Goal: Task Accomplishment & Management: Manage account settings

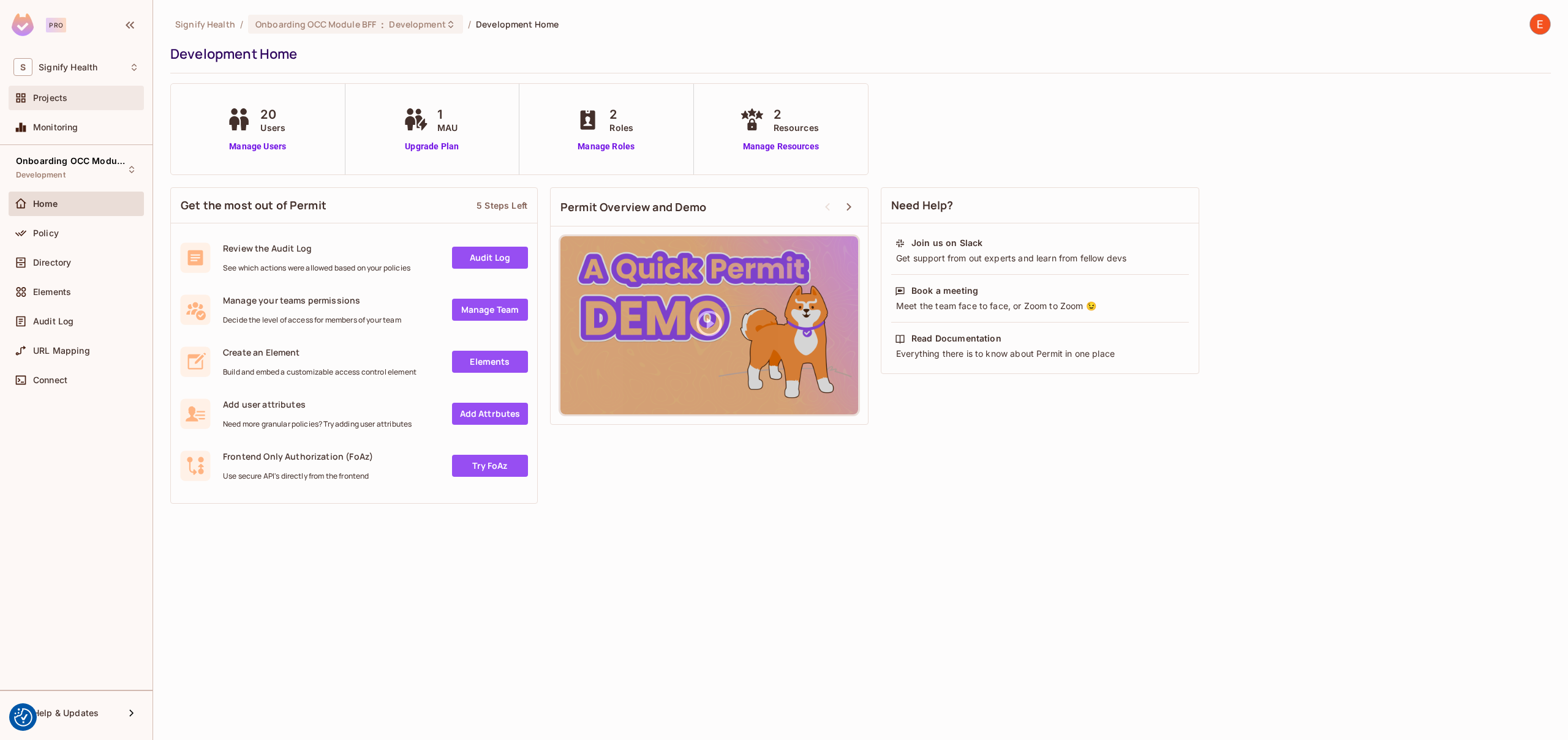
click at [55, 98] on span "Projects" at bounding box center [50, 98] width 34 height 10
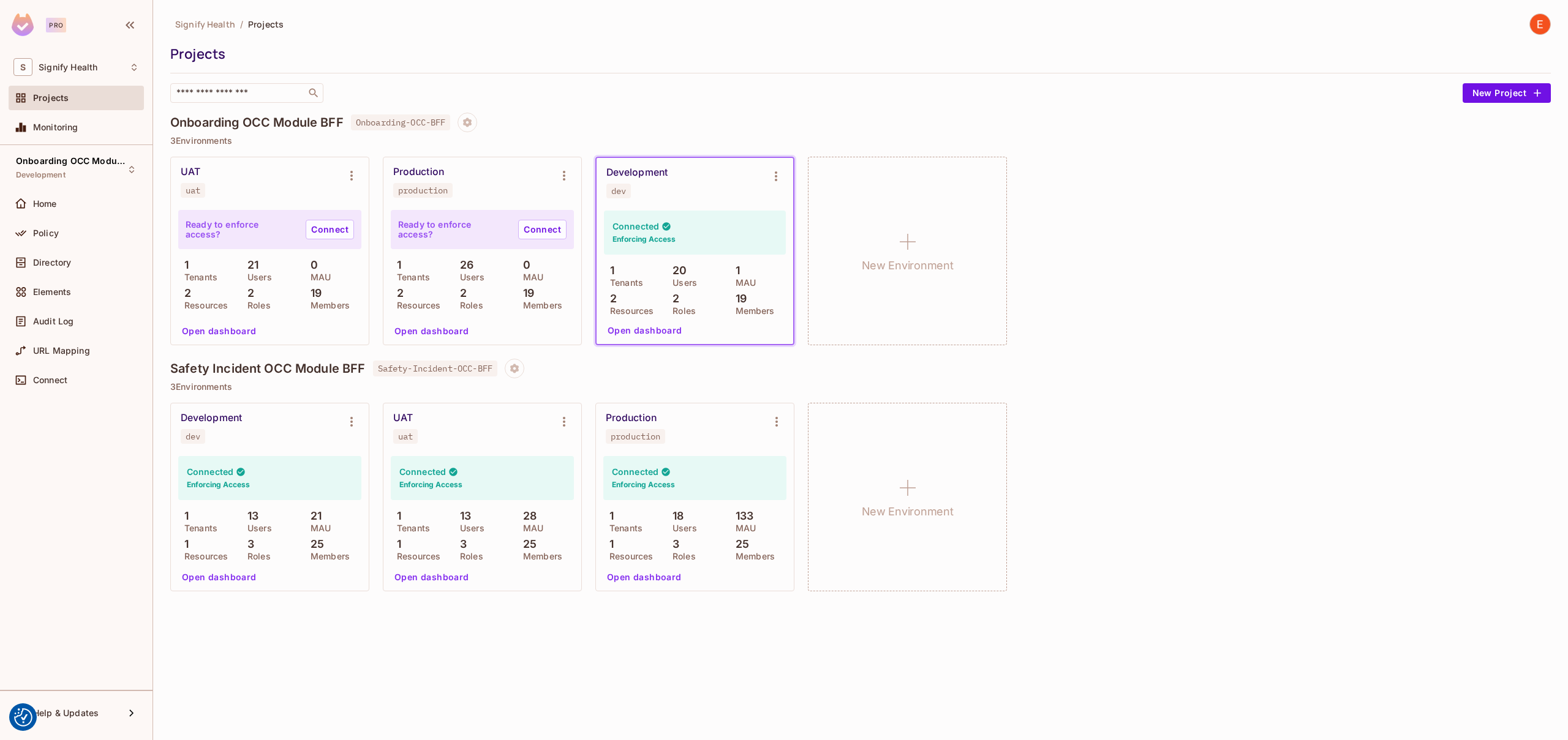
click at [287, 366] on h4 "Safety Incident OCC Module BFF" at bounding box center [268, 369] width 195 height 15
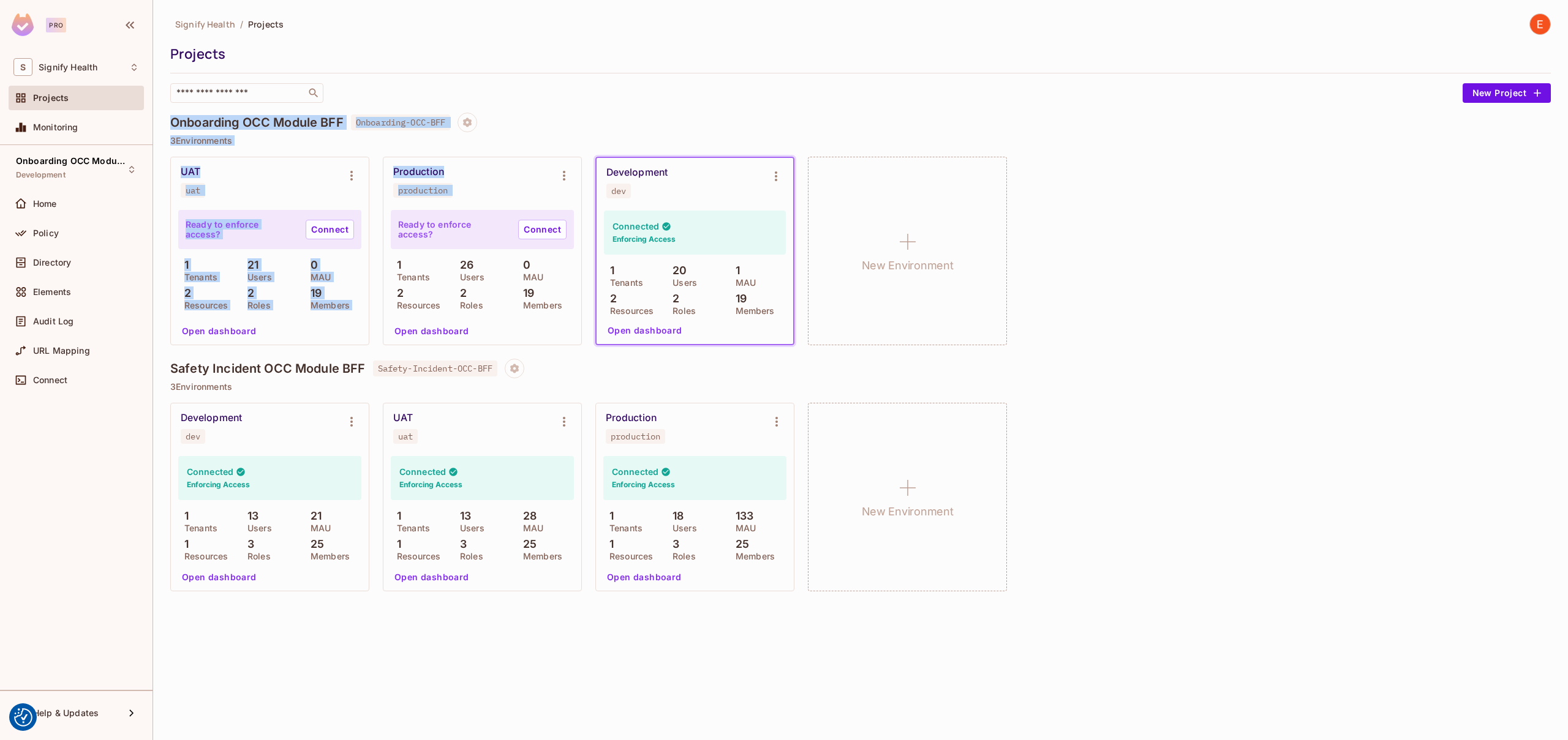
drag, startPoint x: 171, startPoint y: 122, endPoint x: 429, endPoint y: 221, distance: 276.3
click at [429, 221] on div "Onboarding OCC Module BFF Onboarding-OCC-BFF 3 Environments UAT uat Ready to en…" at bounding box center [860, 235] width 1381 height 246
click at [289, 121] on h4 "Onboarding OCC Module BFF" at bounding box center [257, 123] width 173 height 15
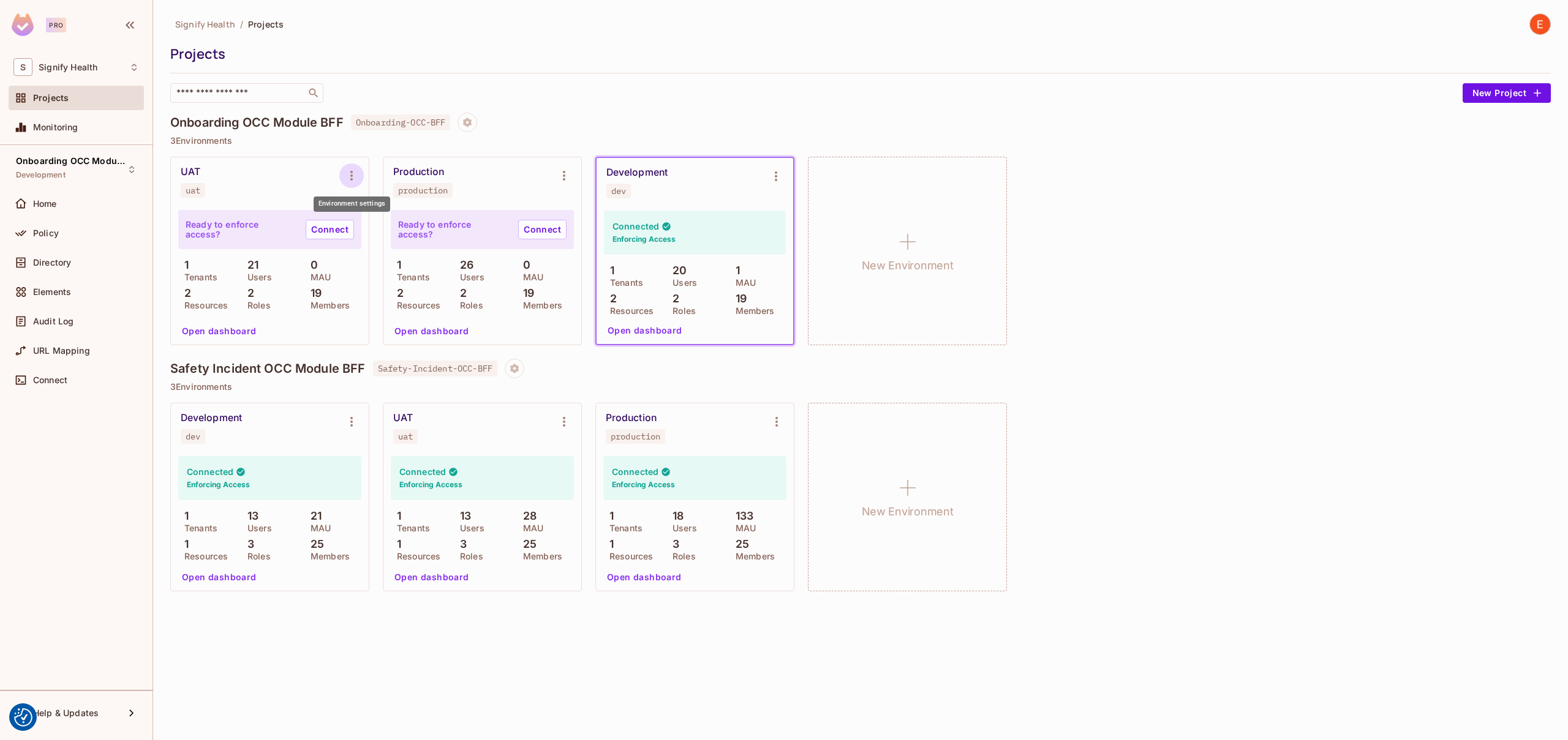
click at [352, 181] on icon "Environment settings" at bounding box center [352, 175] width 15 height 15
click at [406, 144] on div at bounding box center [784, 370] width 1568 height 740
click at [48, 242] on div "Policy" at bounding box center [76, 233] width 135 height 24
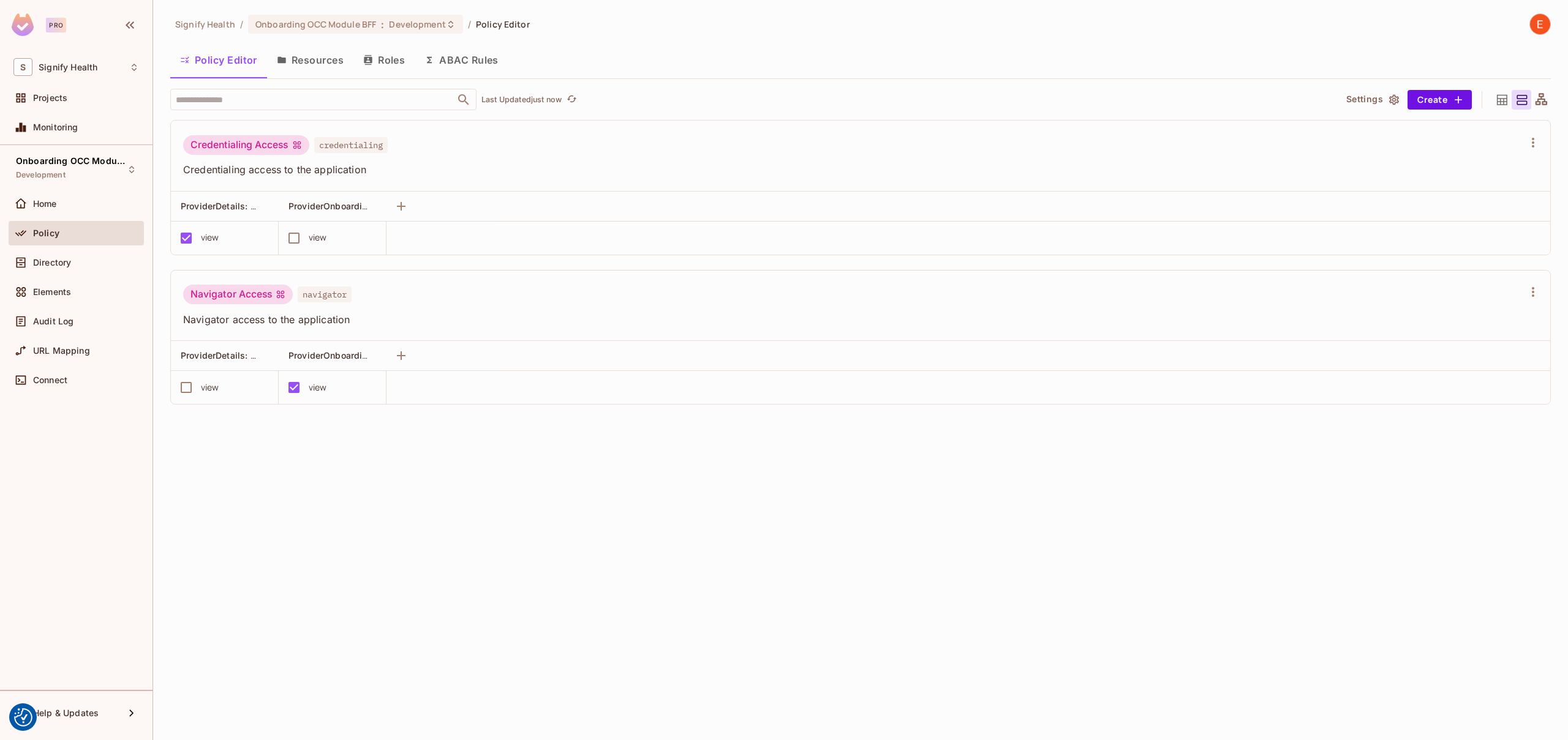
click at [259, 299] on div "Navigator Access" at bounding box center [238, 295] width 110 height 19
click at [264, 144] on div "Credentialing Access" at bounding box center [246, 145] width 126 height 19
drag, startPoint x: 278, startPoint y: 204, endPoint x: 300, endPoint y: 201, distance: 22.2
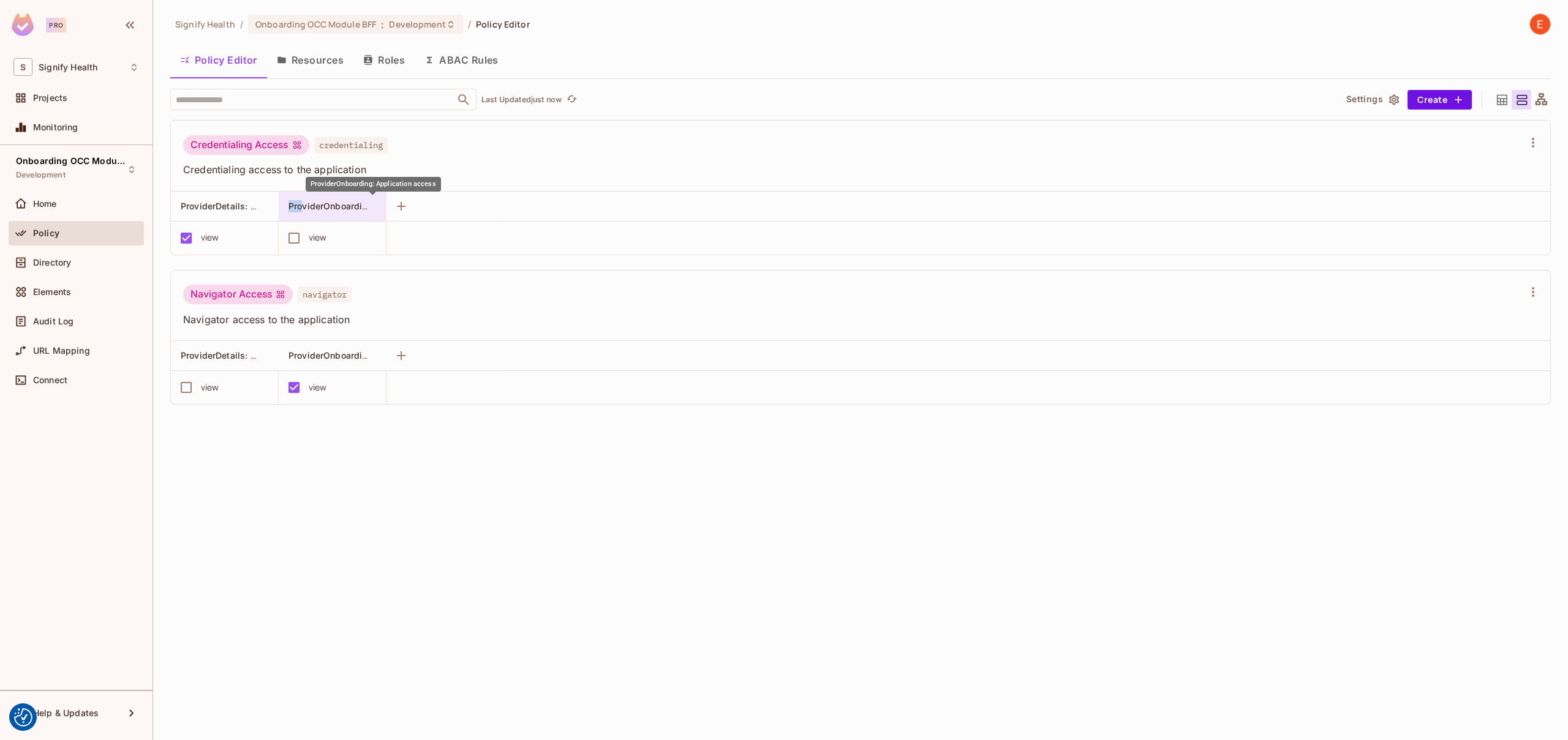
click at [300, 201] on div "ProviderOnboarding: Application access" at bounding box center [332, 206] width 108 height 30
click at [234, 207] on div at bounding box center [784, 370] width 1568 height 740
click at [250, 138] on div "Credentialing Access" at bounding box center [246, 145] width 126 height 19
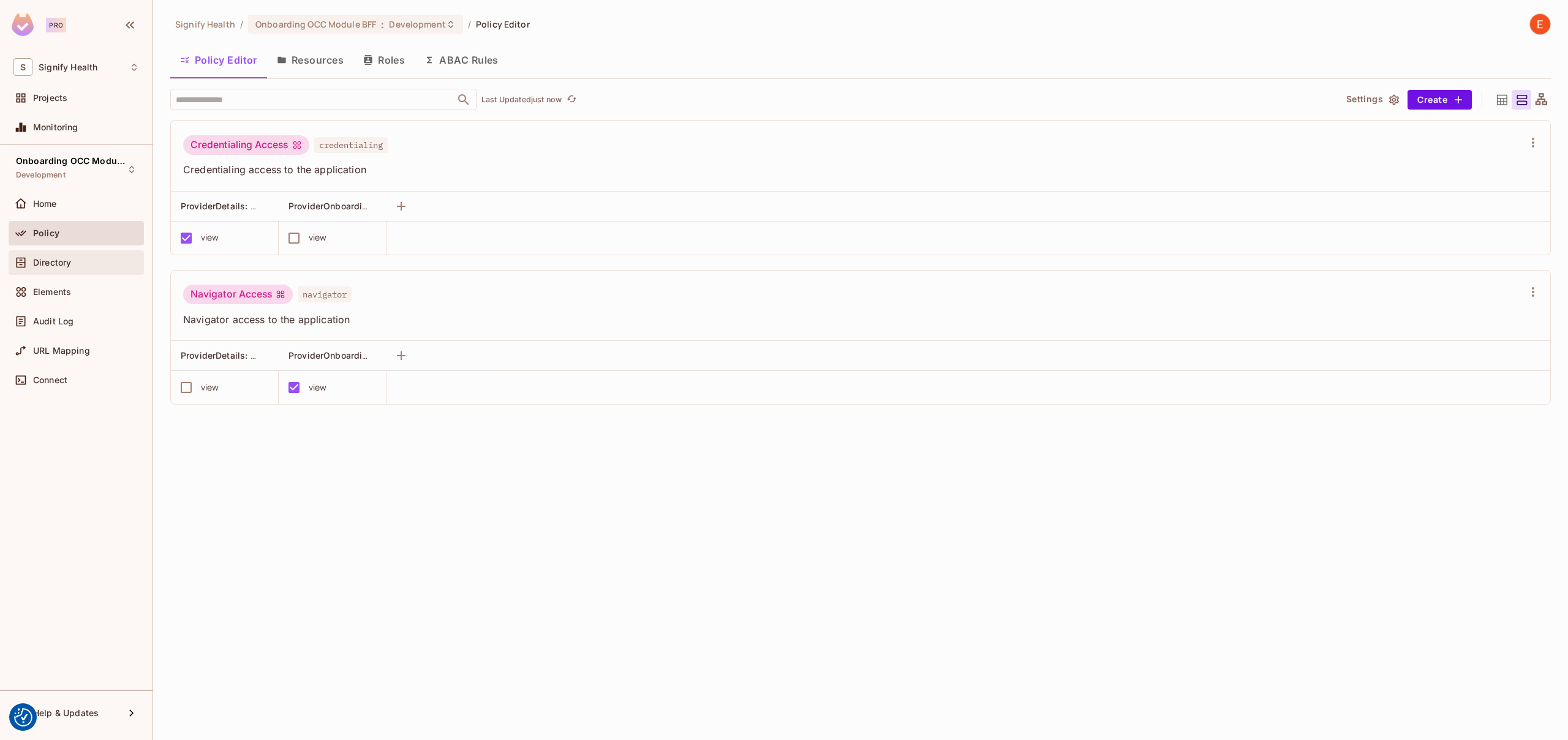
click at [64, 266] on span "Directory" at bounding box center [52, 262] width 38 height 10
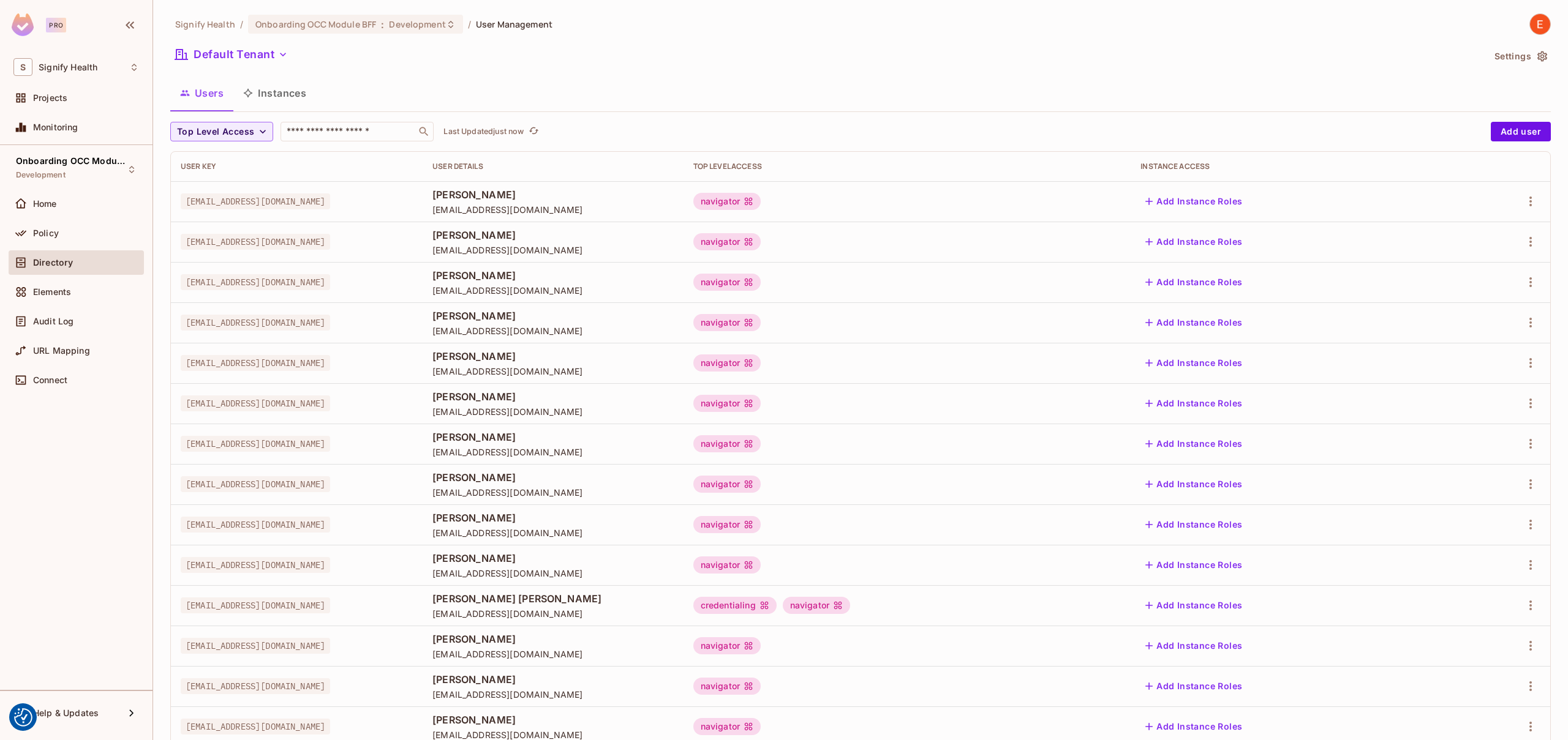
scroll to position [9, 0]
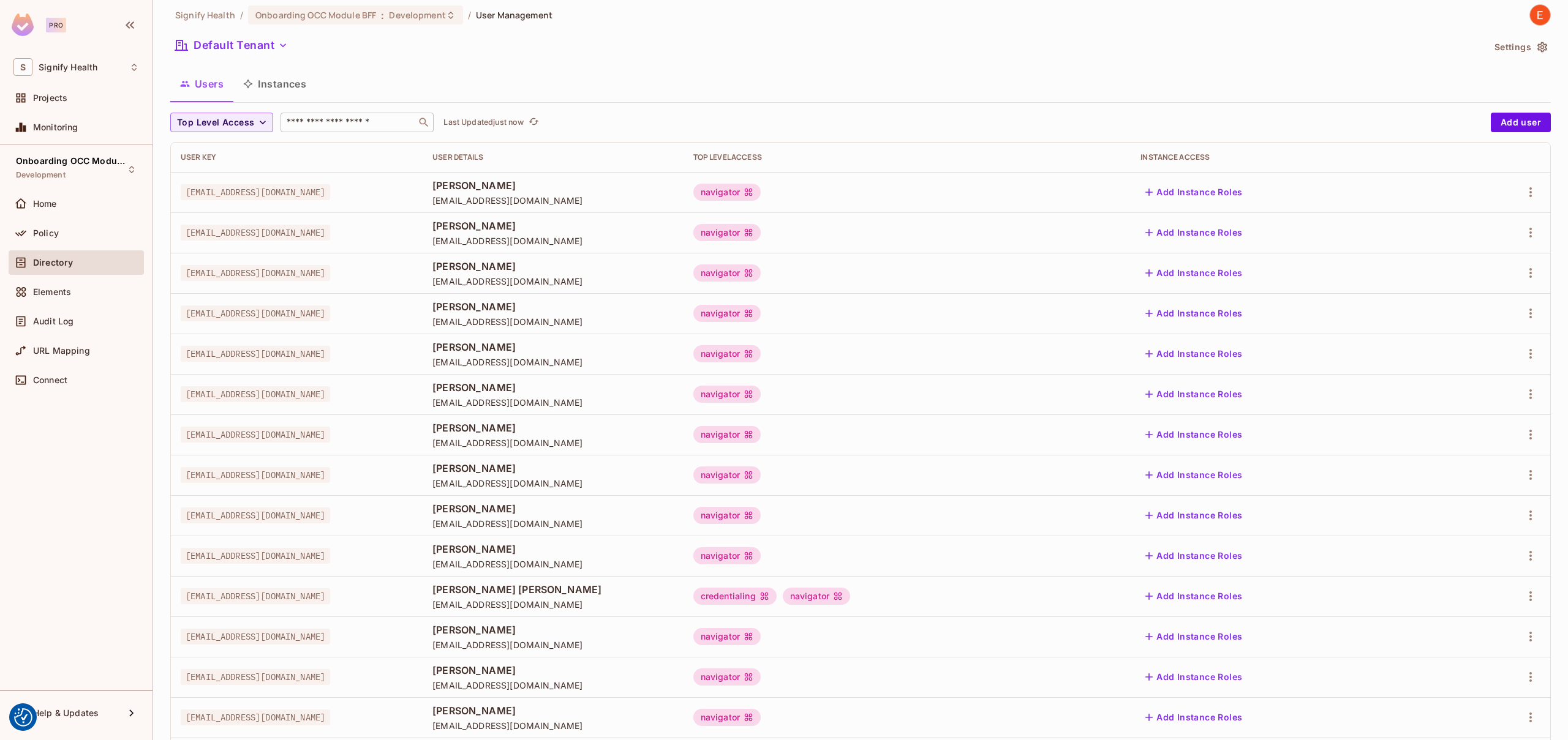
click at [349, 124] on input "text" at bounding box center [349, 122] width 129 height 13
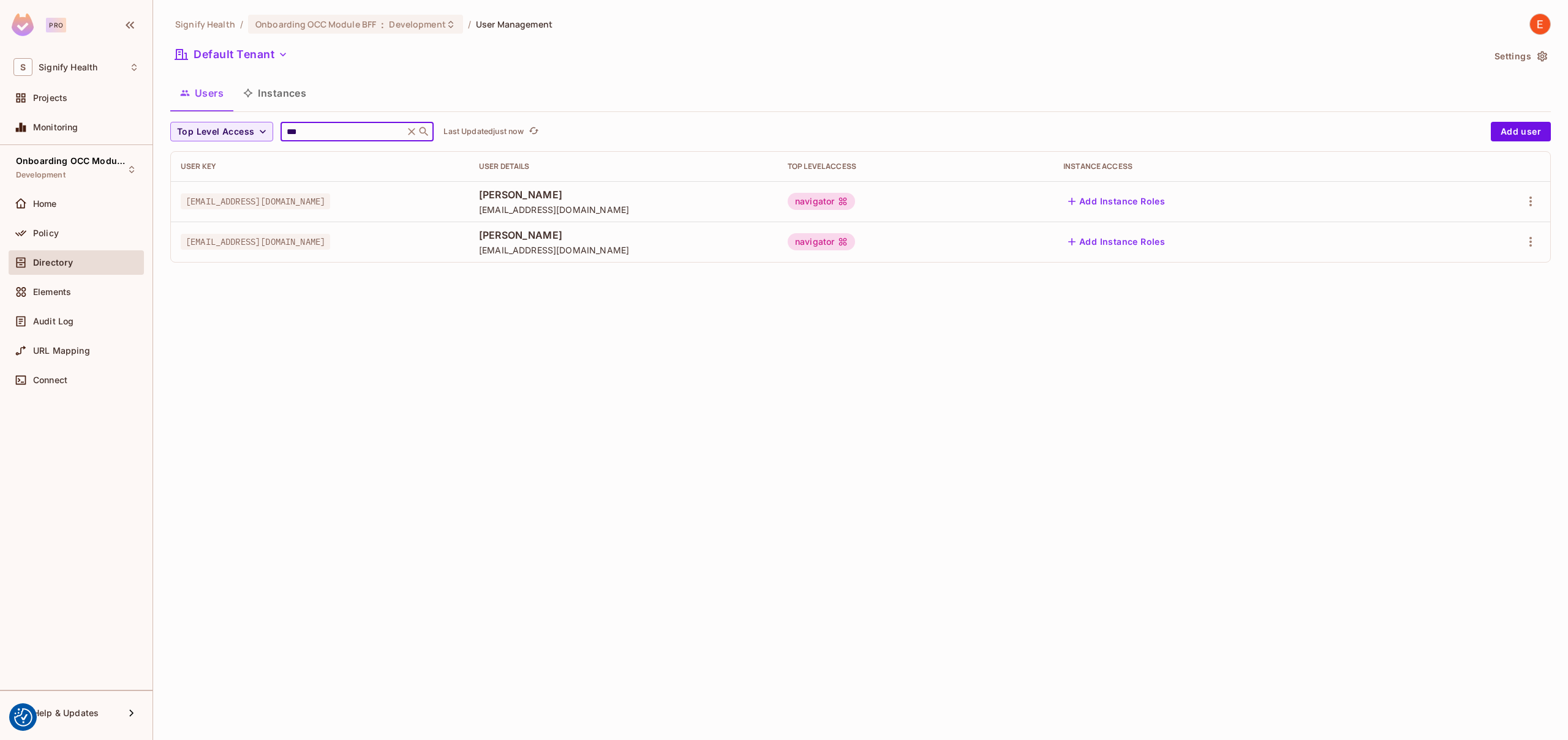
type input "***"
click at [328, 241] on div "[EMAIL_ADDRESS][DOMAIN_NAME]" at bounding box center [320, 241] width 278 height 13
click at [1540, 241] on button "button" at bounding box center [1530, 242] width 19 height 19
click at [1477, 274] on span "Edit" at bounding box center [1466, 270] width 24 height 19
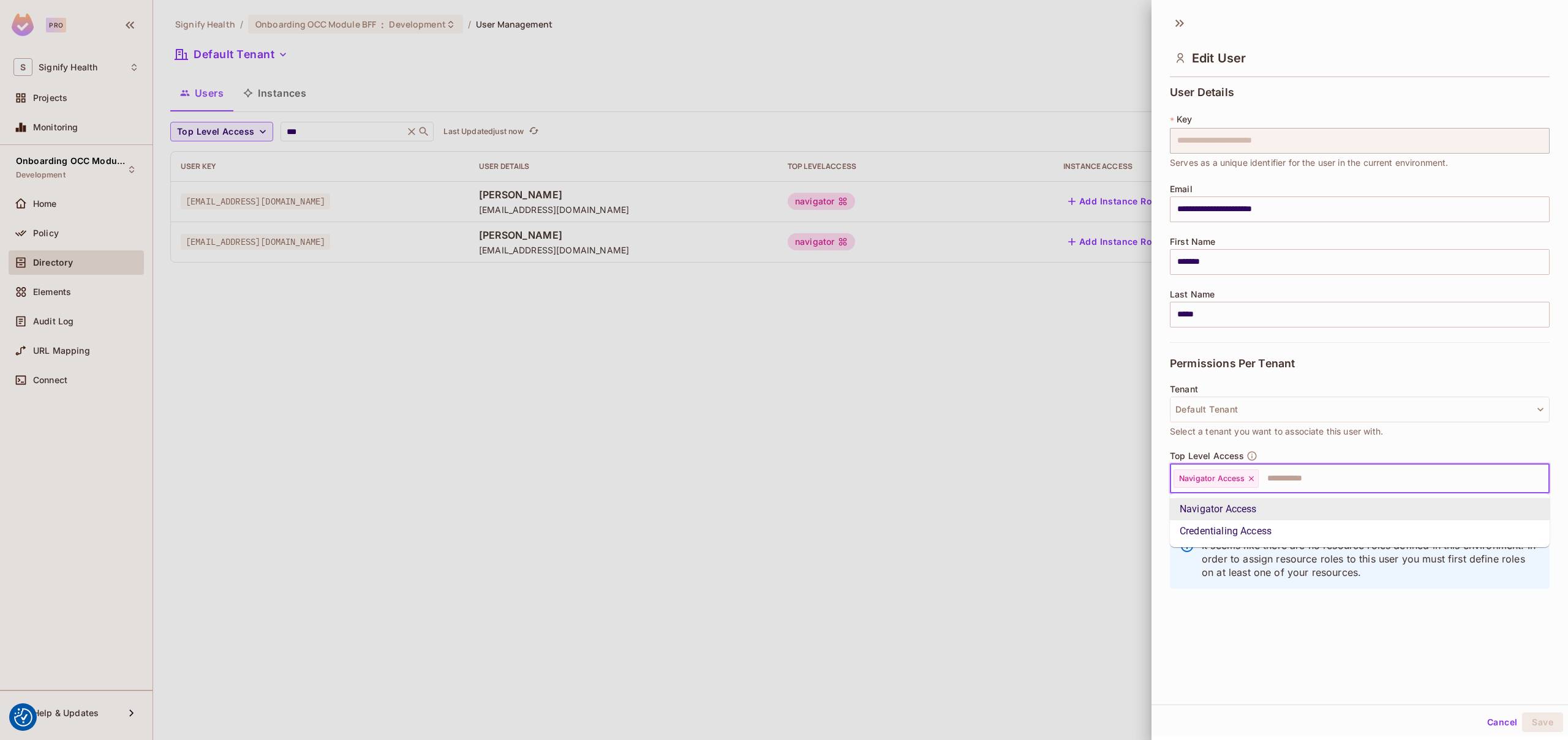
click at [1293, 478] on input "text" at bounding box center [1393, 478] width 266 height 24
click at [1076, 459] on div at bounding box center [784, 370] width 1568 height 740
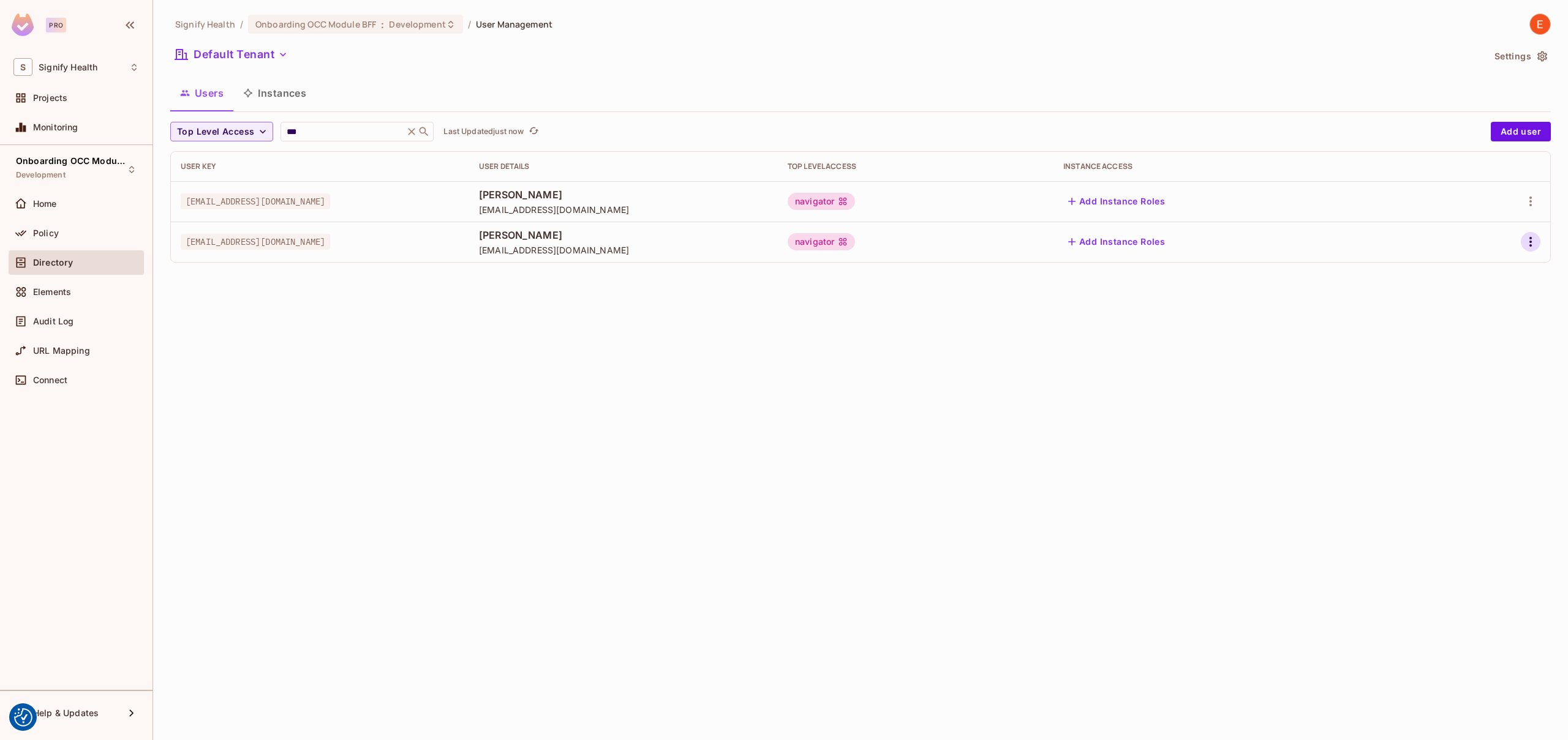
click at [1532, 240] on icon "button" at bounding box center [1530, 242] width 15 height 15
click at [1492, 271] on li "Edit" at bounding box center [1478, 270] width 108 height 27
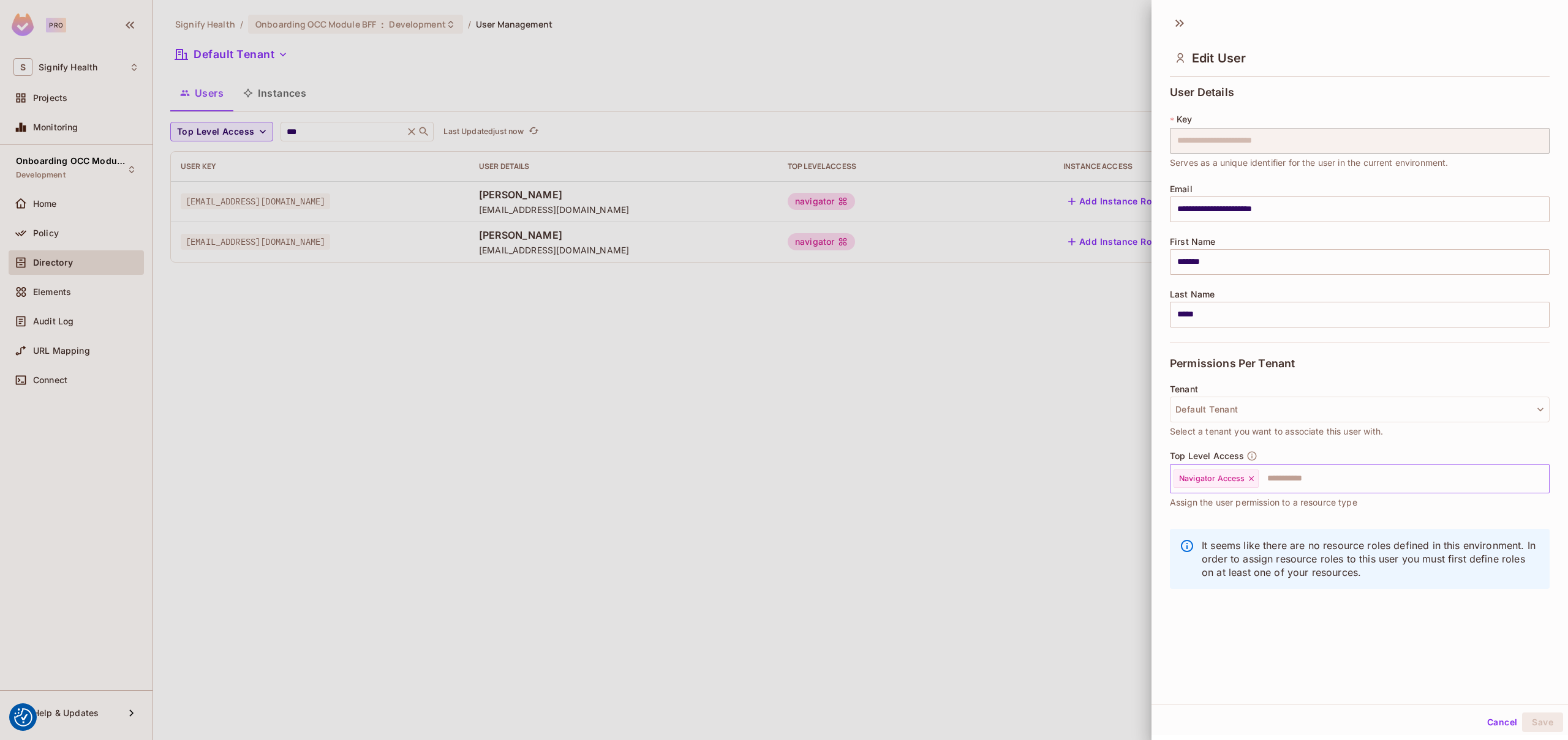
click at [1313, 467] on input "text" at bounding box center [1393, 478] width 266 height 24
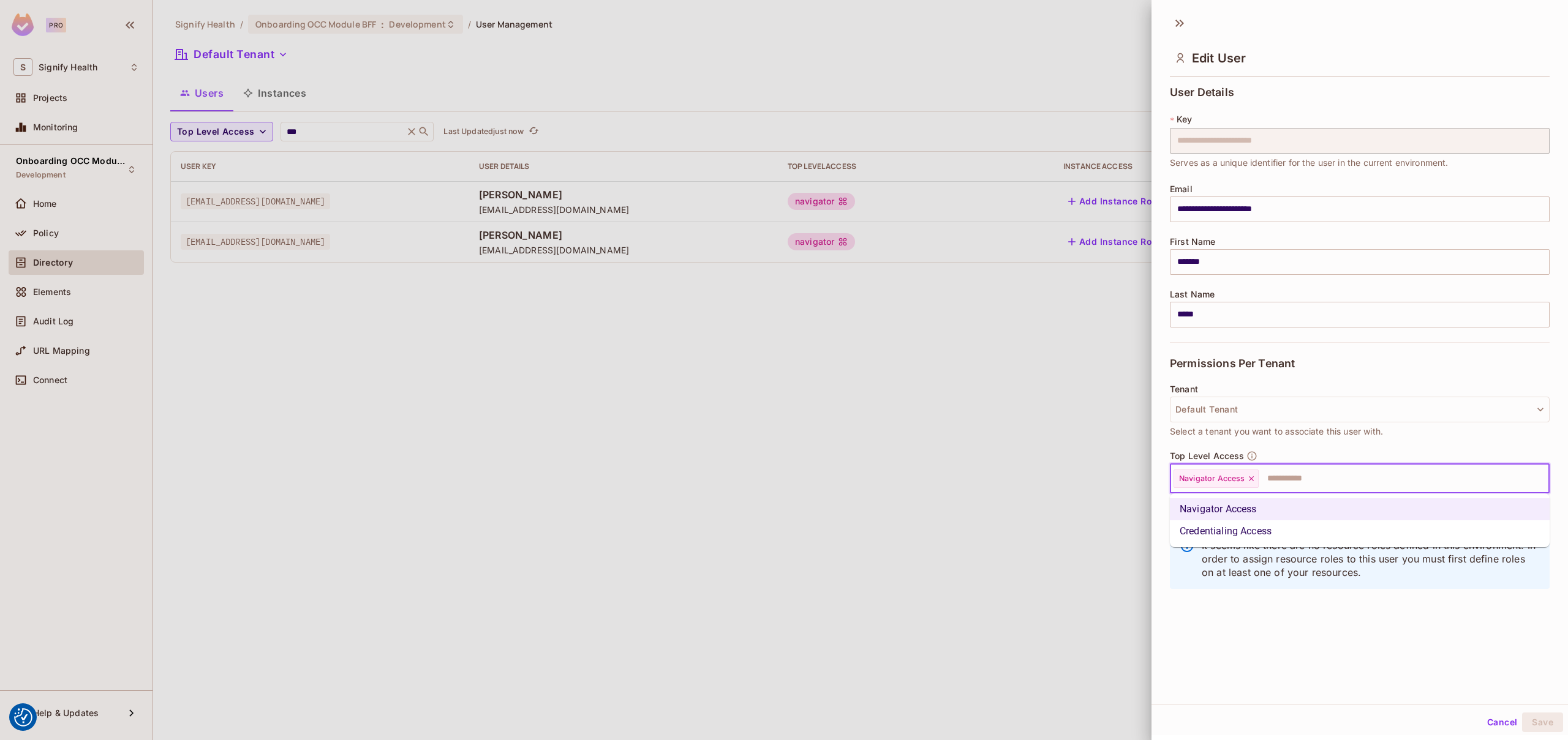
click at [1243, 536] on li "Credentialing Access" at bounding box center [1359, 531] width 380 height 22
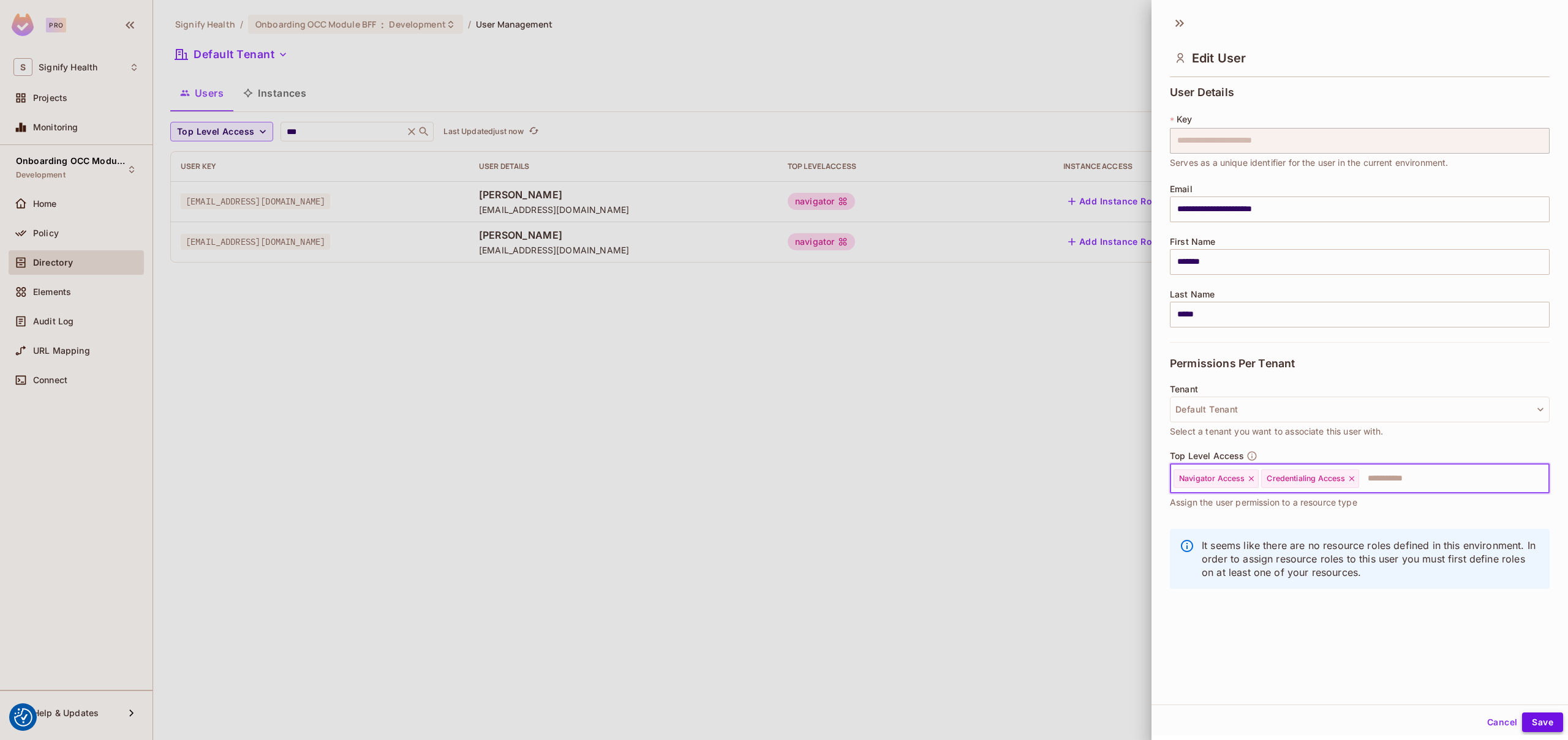
click at [1539, 724] on button "Save" at bounding box center [1542, 722] width 41 height 19
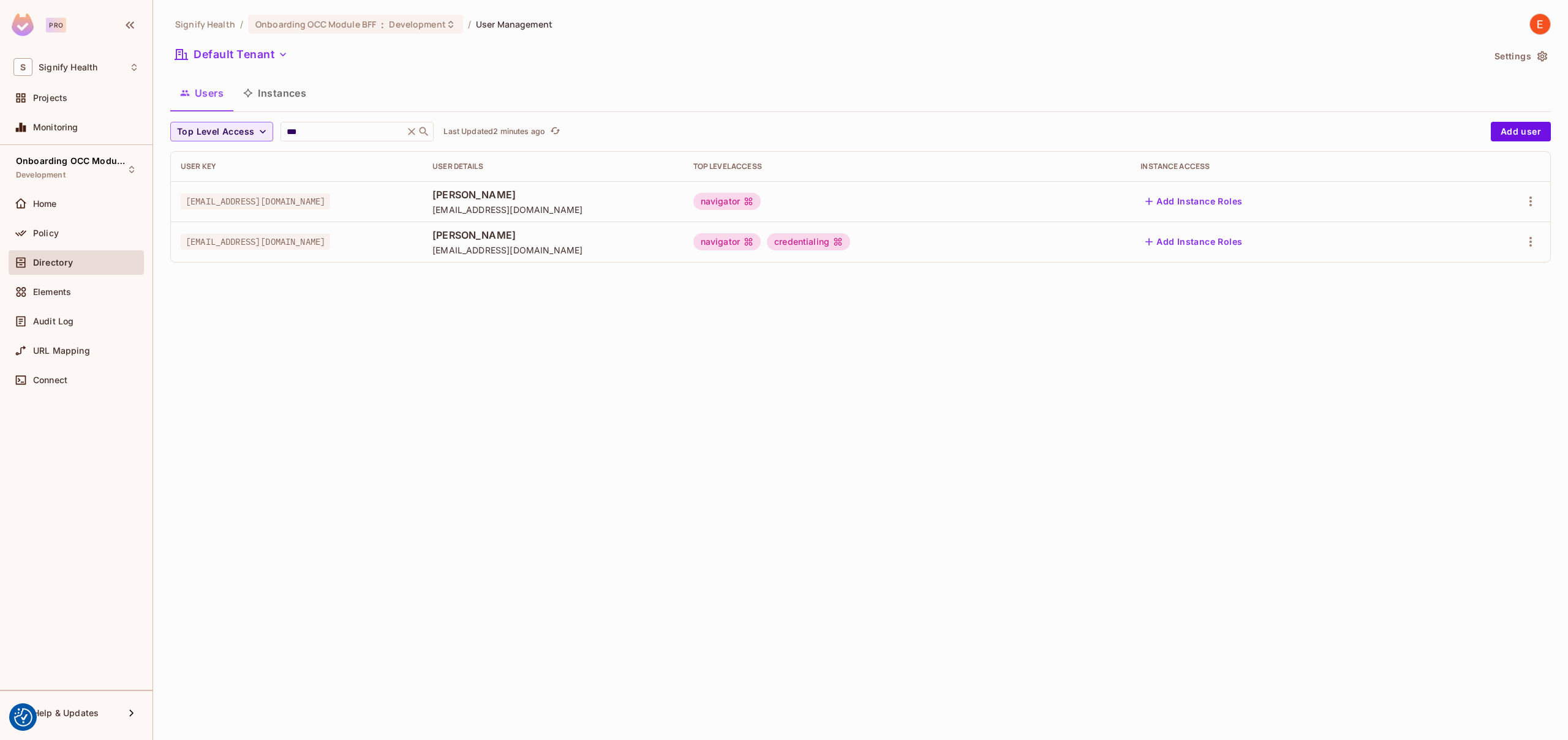
click at [76, 266] on div "Directory" at bounding box center [86, 262] width 106 height 10
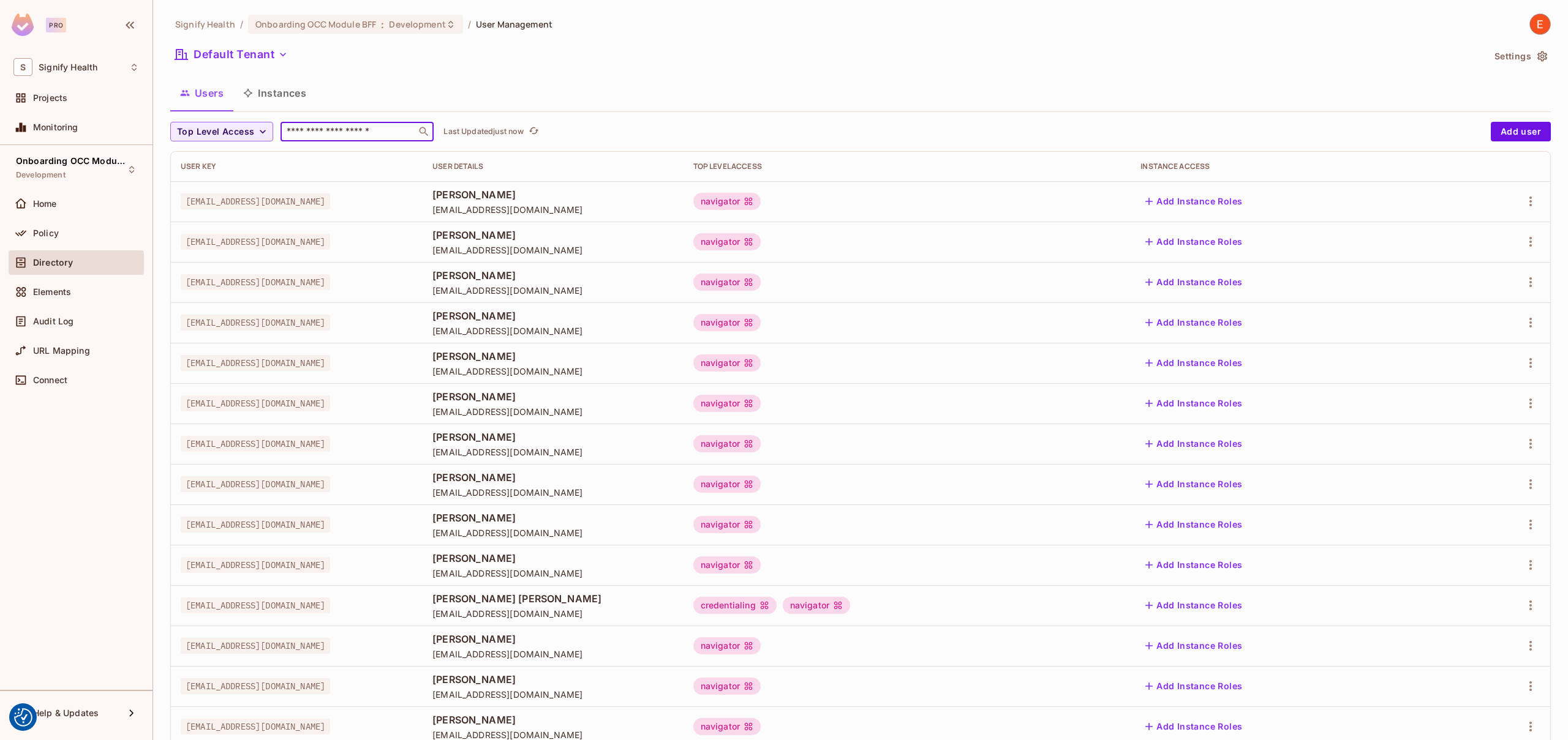
click at [335, 132] on input "text" at bounding box center [349, 132] width 129 height 13
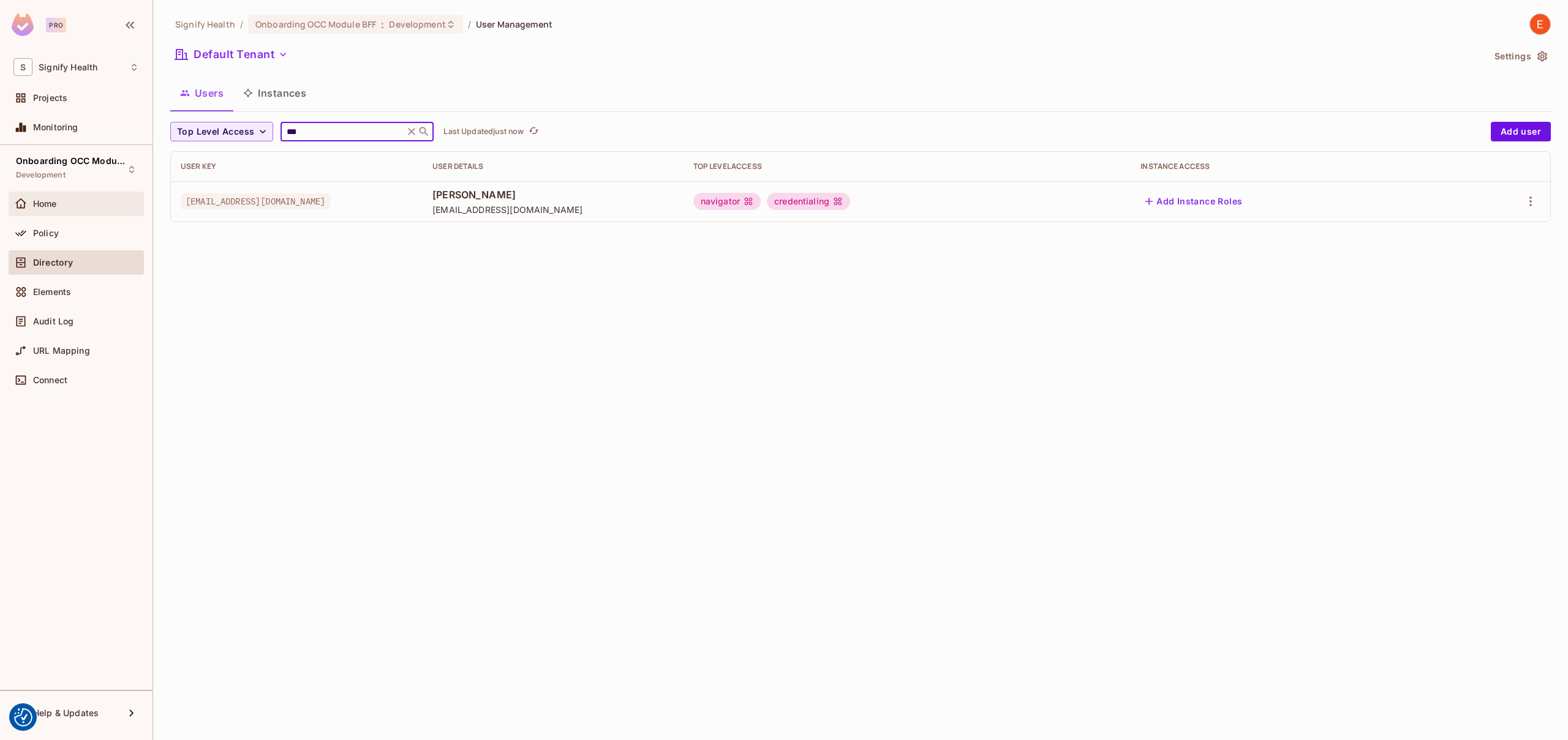
type input "***"
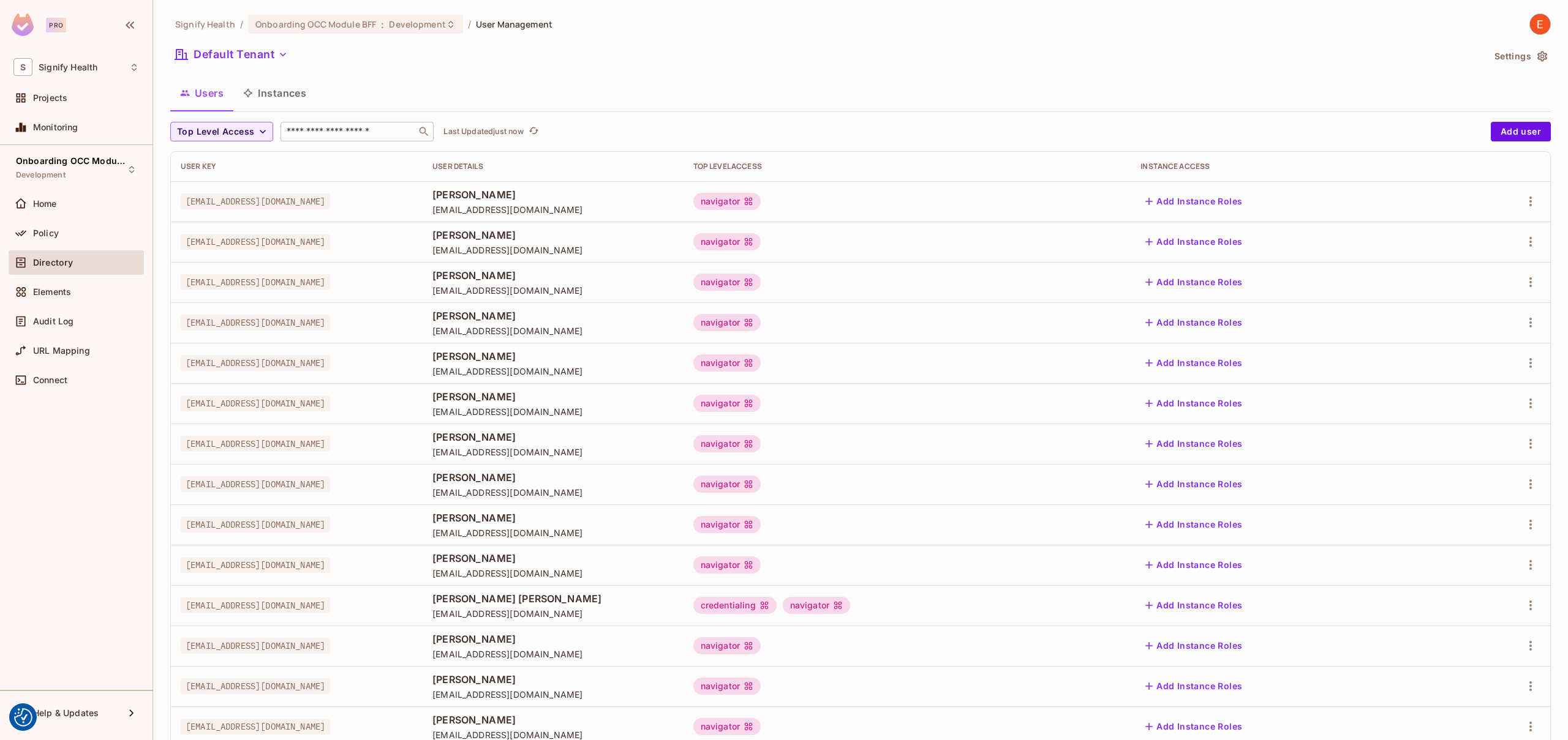
click at [356, 130] on input "text" at bounding box center [349, 132] width 129 height 13
